Goal: Information Seeking & Learning: Find specific fact

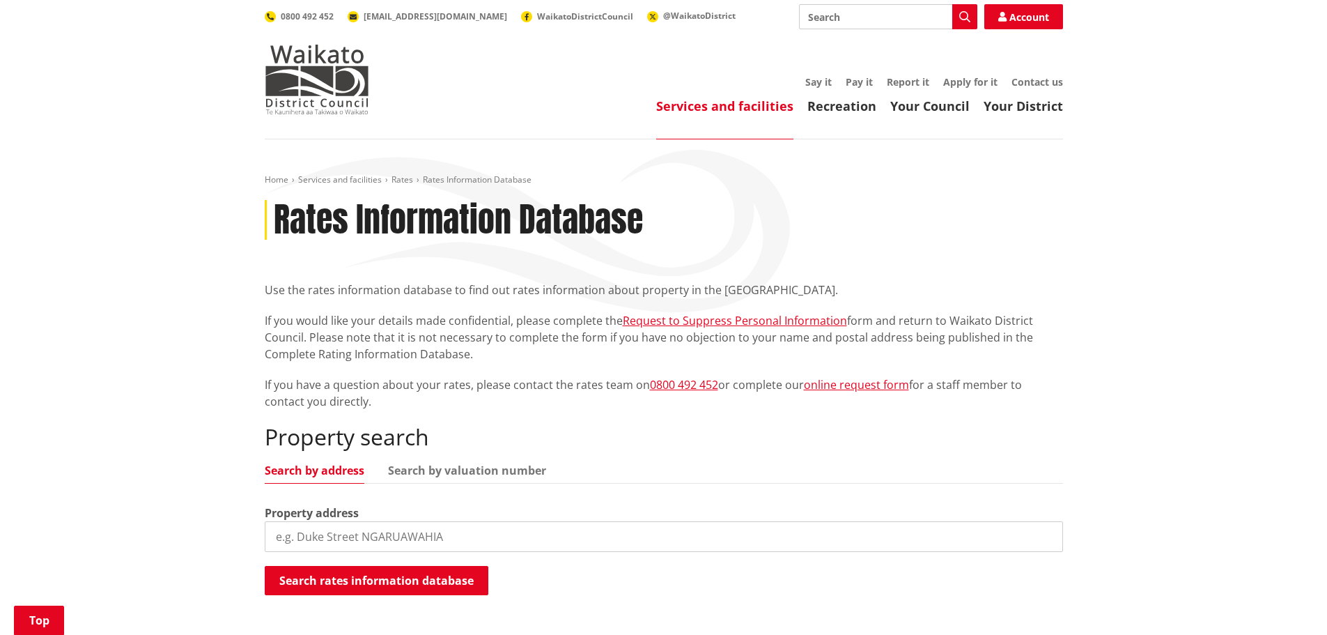
scroll to position [279, 0]
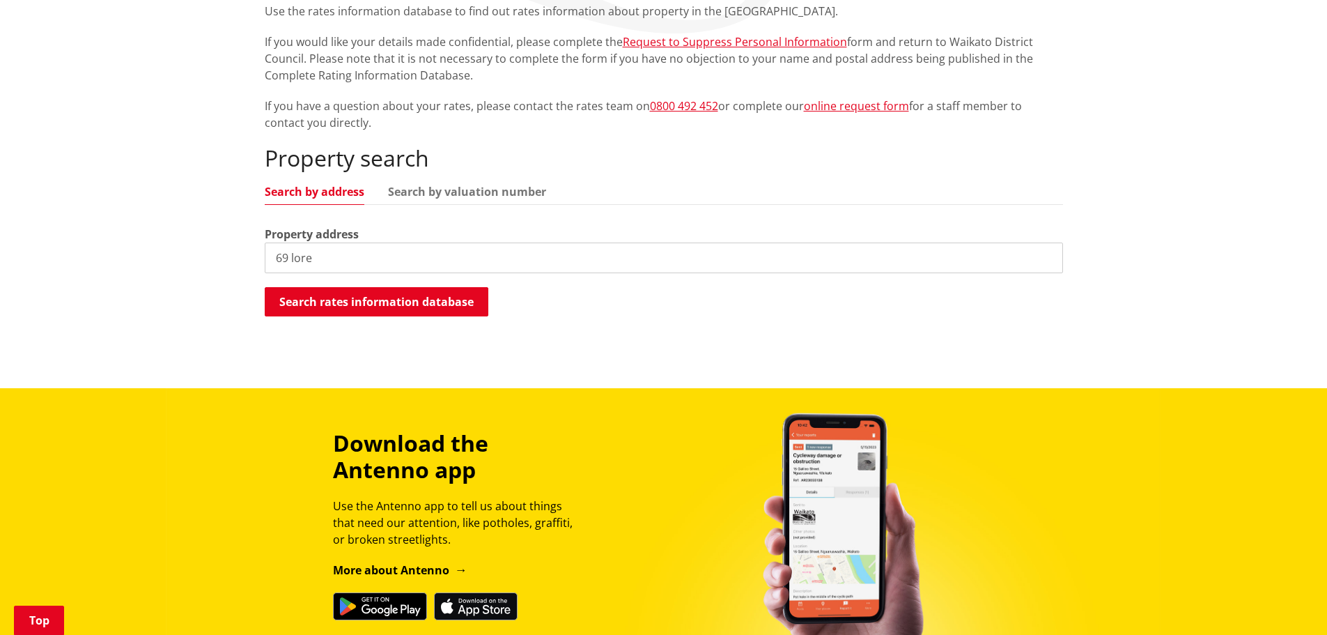
paste input "LORENZEN"
type input "69 LORENZEN bay road"
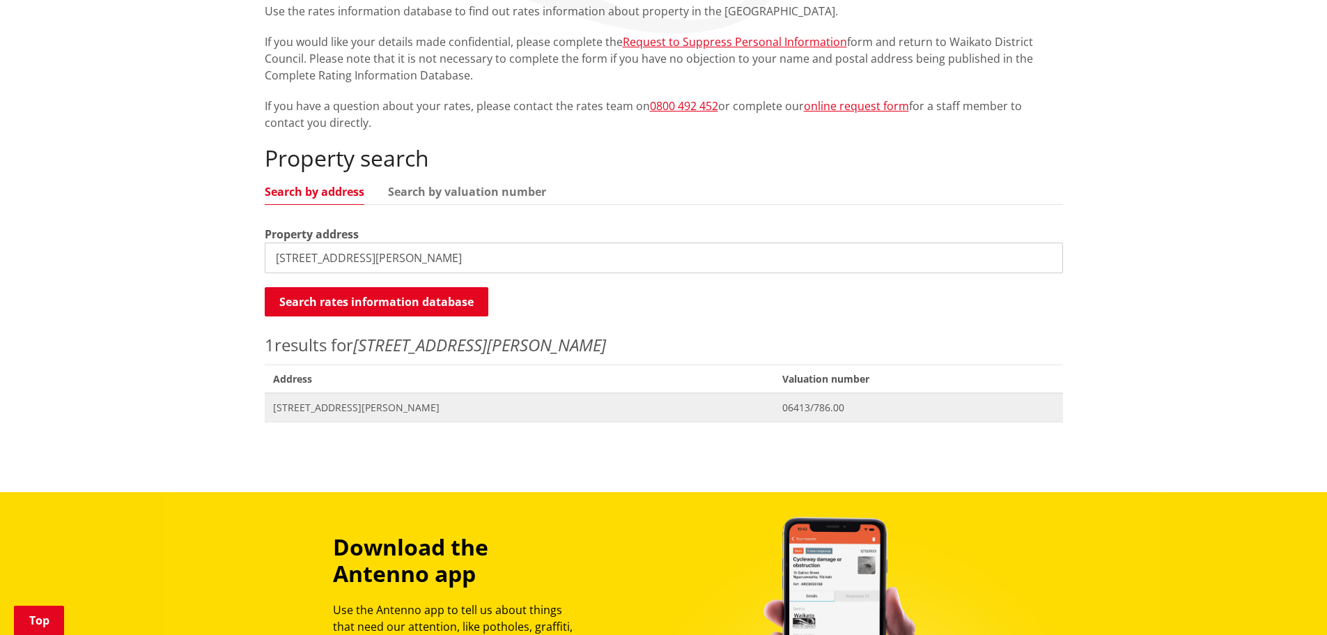
click at [742, 407] on span "Address 69 Lorenzen Bay Road RAGLAN" at bounding box center [520, 407] width 510 height 29
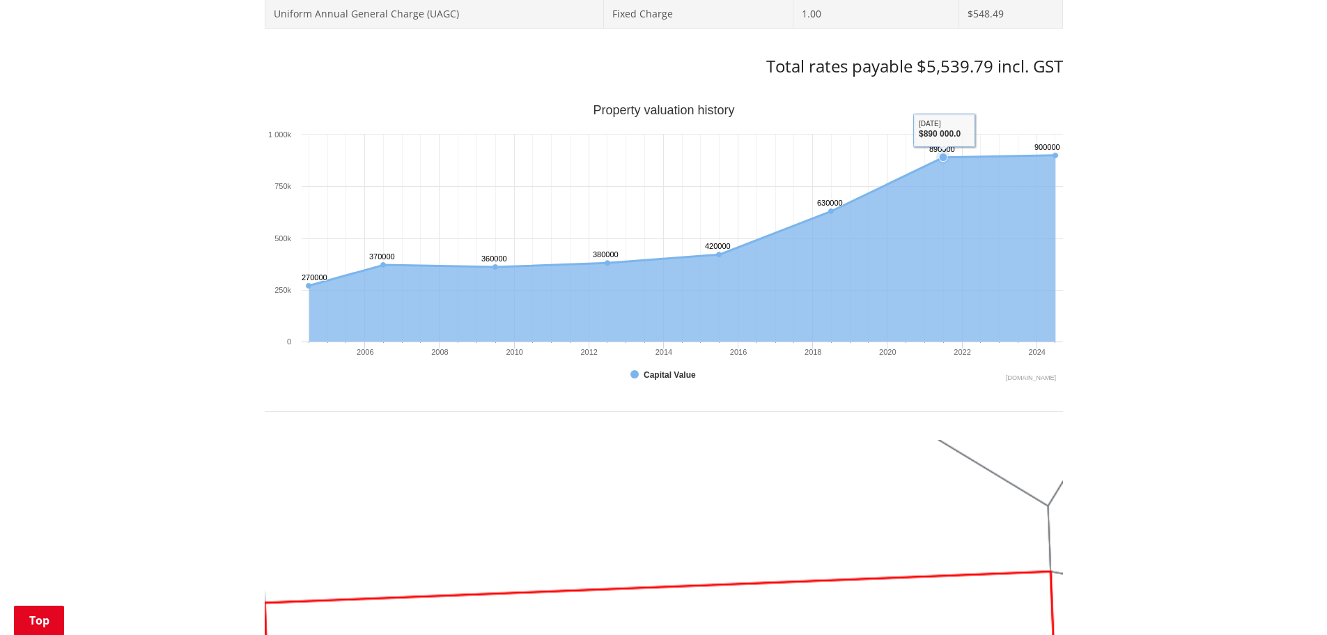
scroll to position [766, 0]
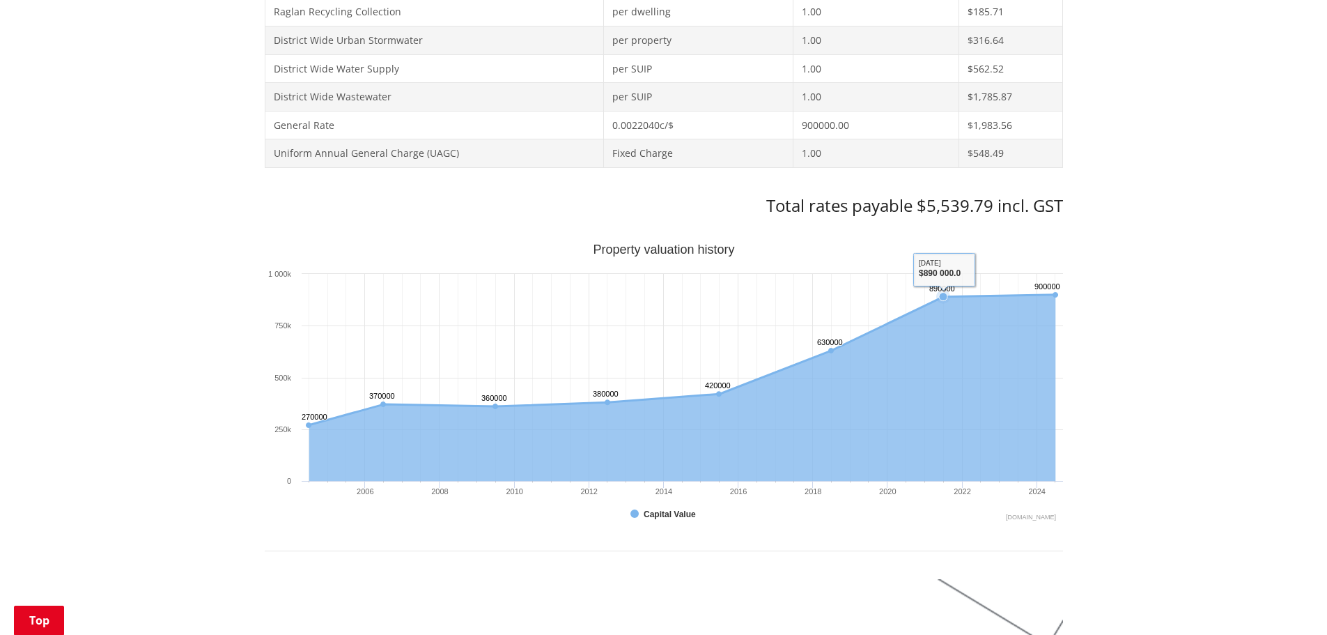
click at [945, 292] on text "890000 ​ 890000" at bounding box center [942, 288] width 26 height 8
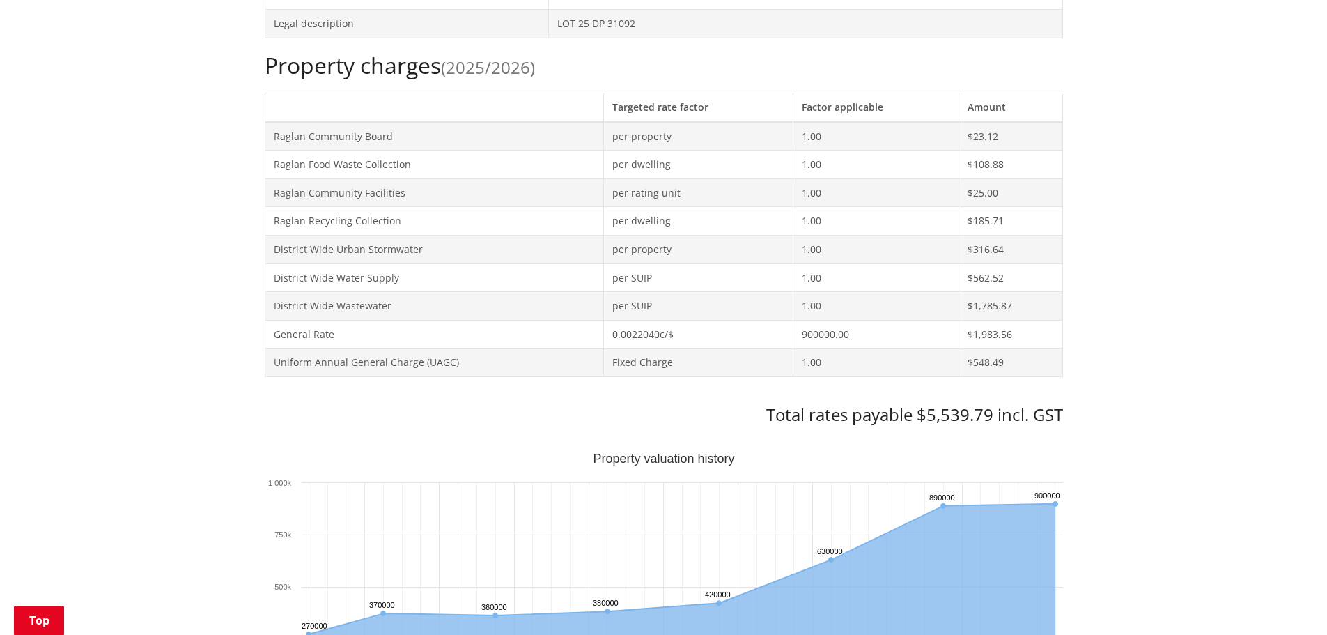
scroll to position [209, 0]
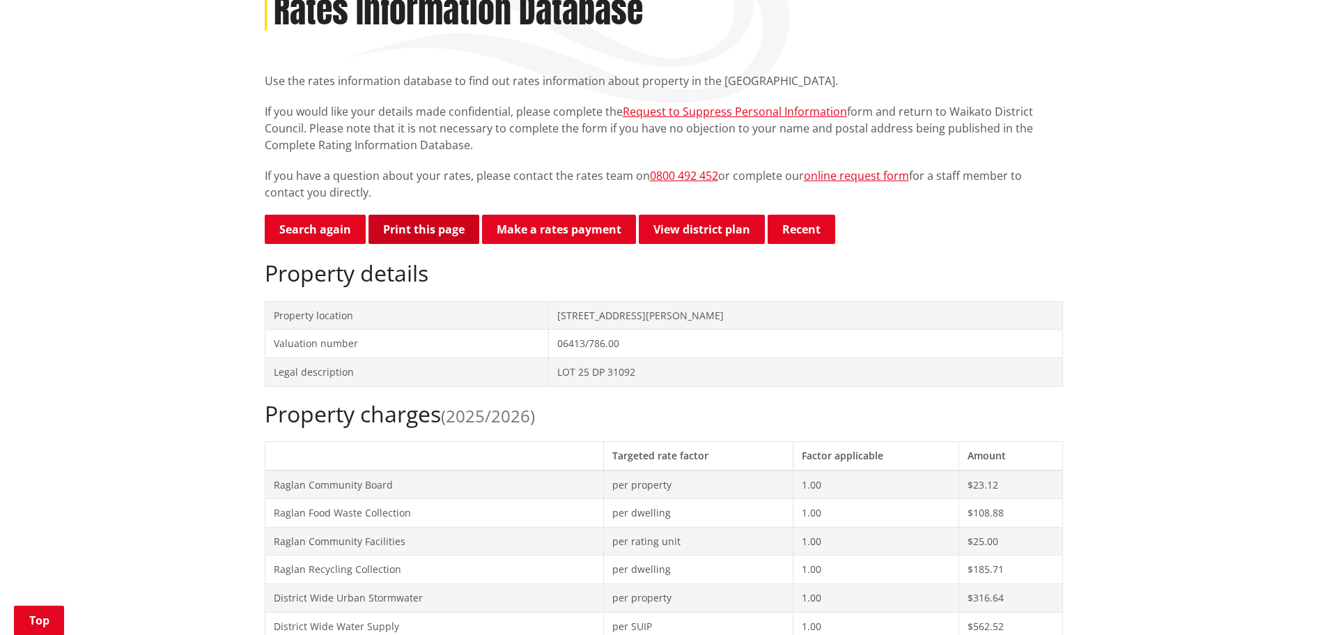
click at [420, 233] on button "Print this page" at bounding box center [423, 229] width 111 height 29
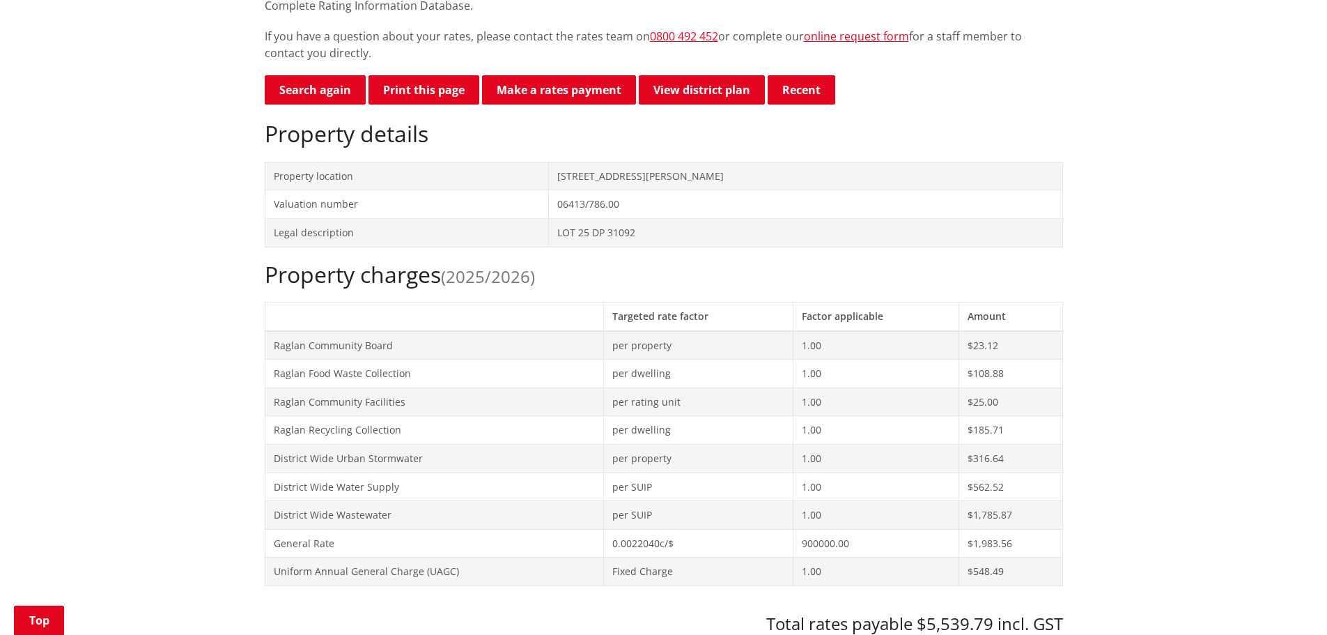
scroll to position [70, 0]
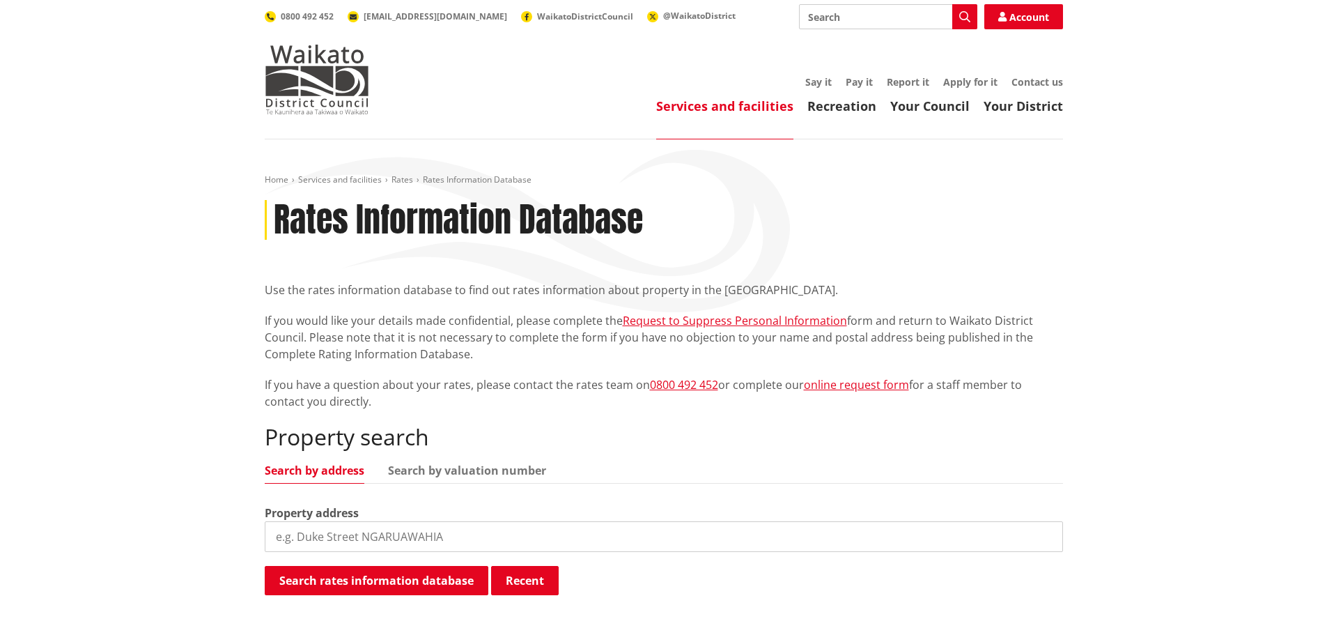
click at [398, 483] on input "search" at bounding box center [664, 536] width 798 height 31
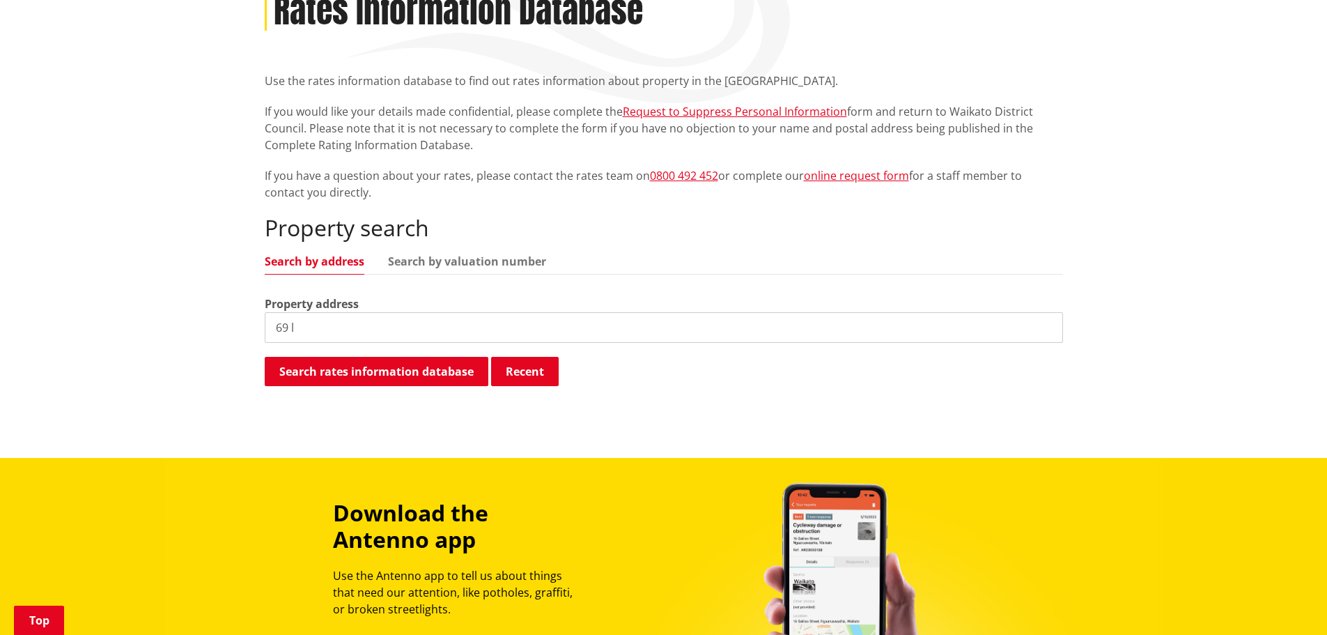
paste input "LORENZEN BAY ROAD, RAGLAN"
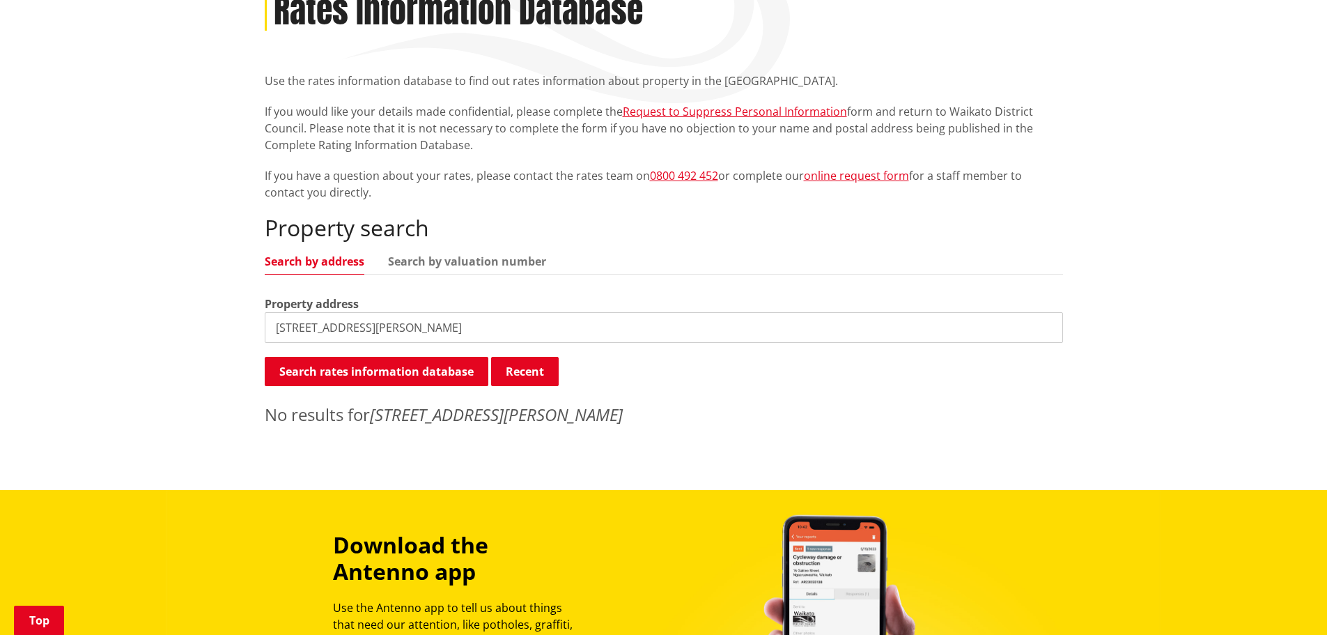
click at [410, 330] on input "69 LORENZEN BAY ROAD, RAGLAN" at bounding box center [664, 327] width 798 height 31
type input "69 LORENZEN BAY ROAD"
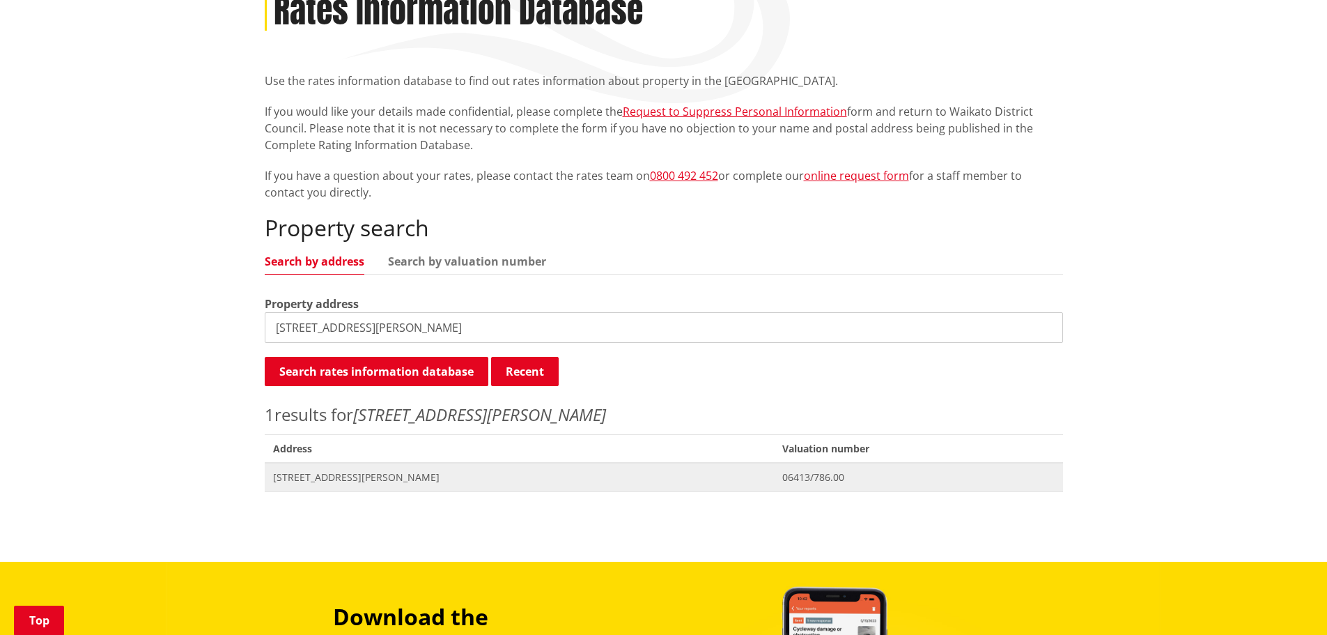
click at [670, 469] on span "Address 69 Lorenzen Bay Road RAGLAN" at bounding box center [520, 477] width 510 height 29
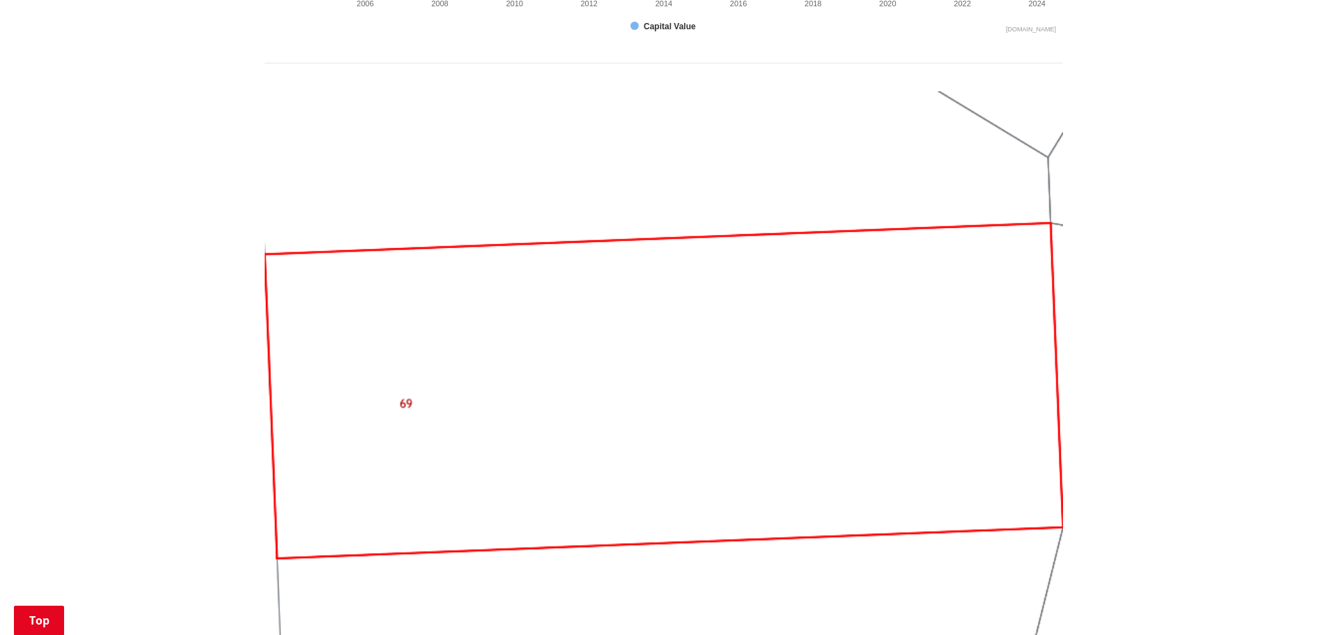
scroll to position [836, 0]
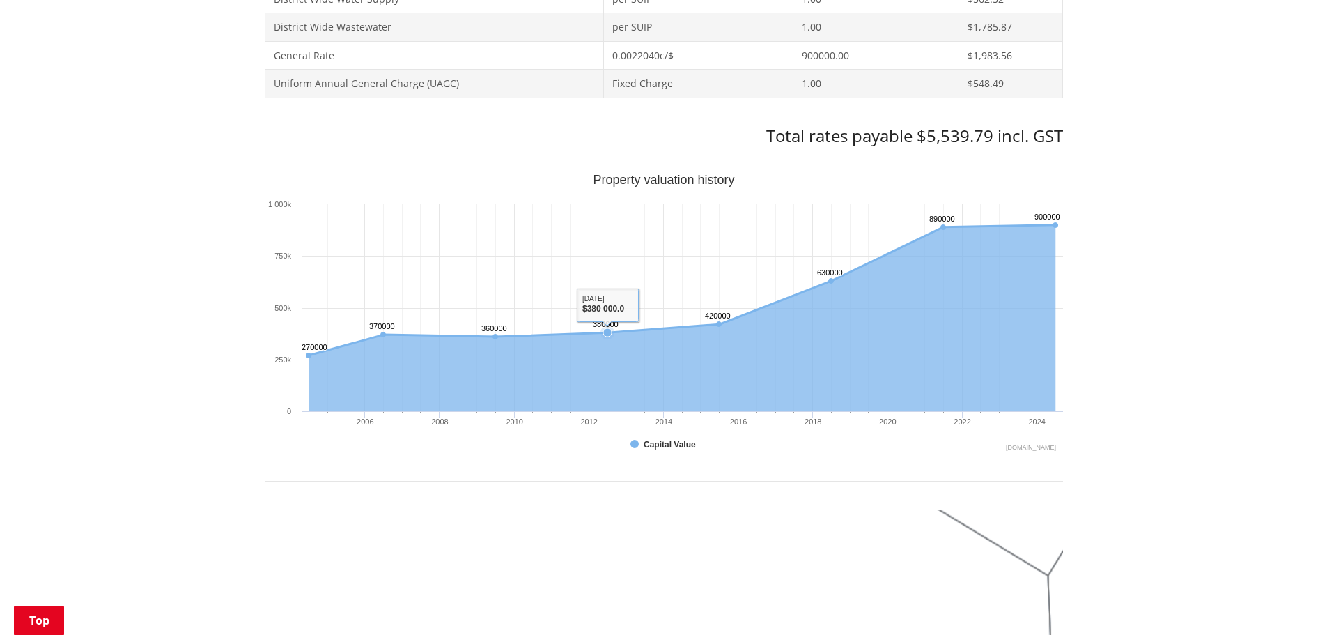
click at [624, 405] on icon "Interactive chart" at bounding box center [682, 317] width 747 height 186
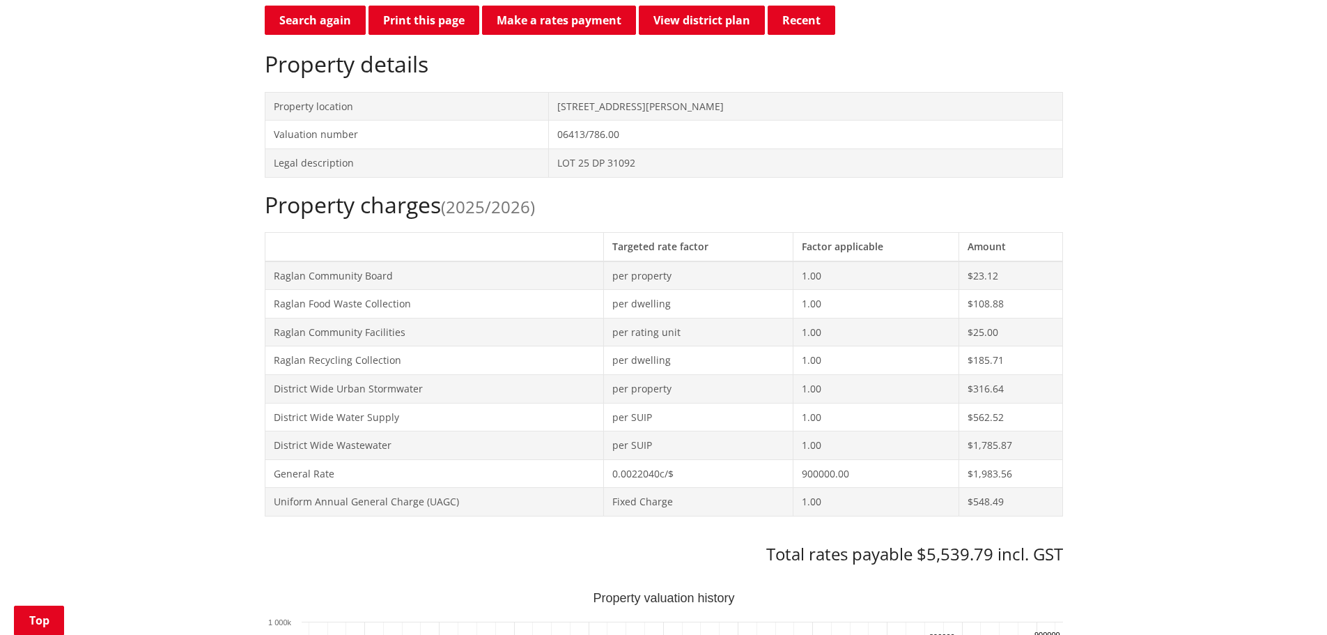
scroll to position [70, 0]
